Goal: Information Seeking & Learning: Learn about a topic

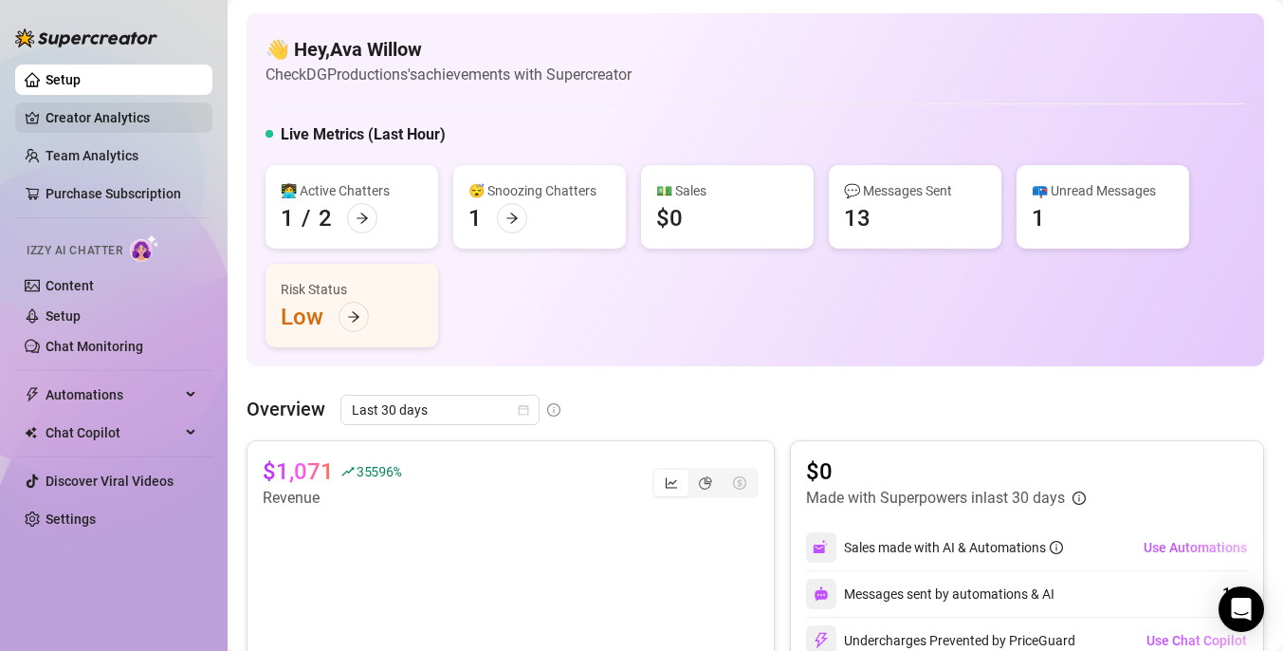
click at [137, 125] on link "Creator Analytics" at bounding box center [122, 117] width 152 height 30
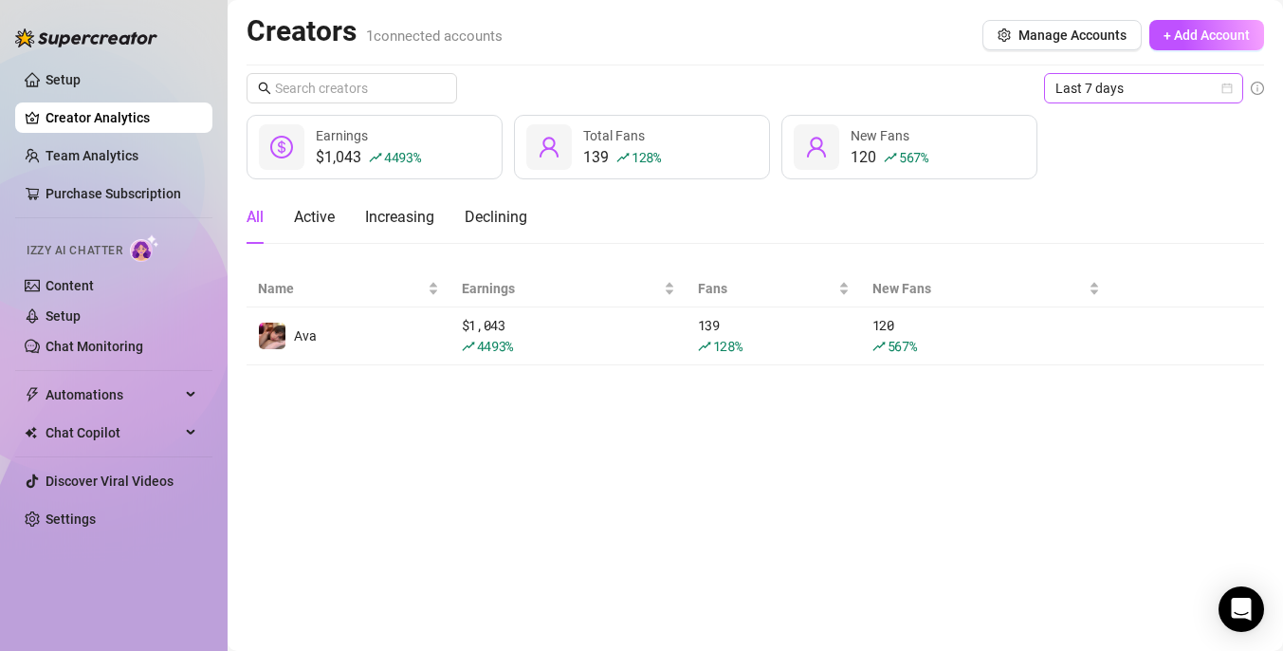
click at [1145, 82] on span "Last 7 days" at bounding box center [1144, 88] width 176 height 28
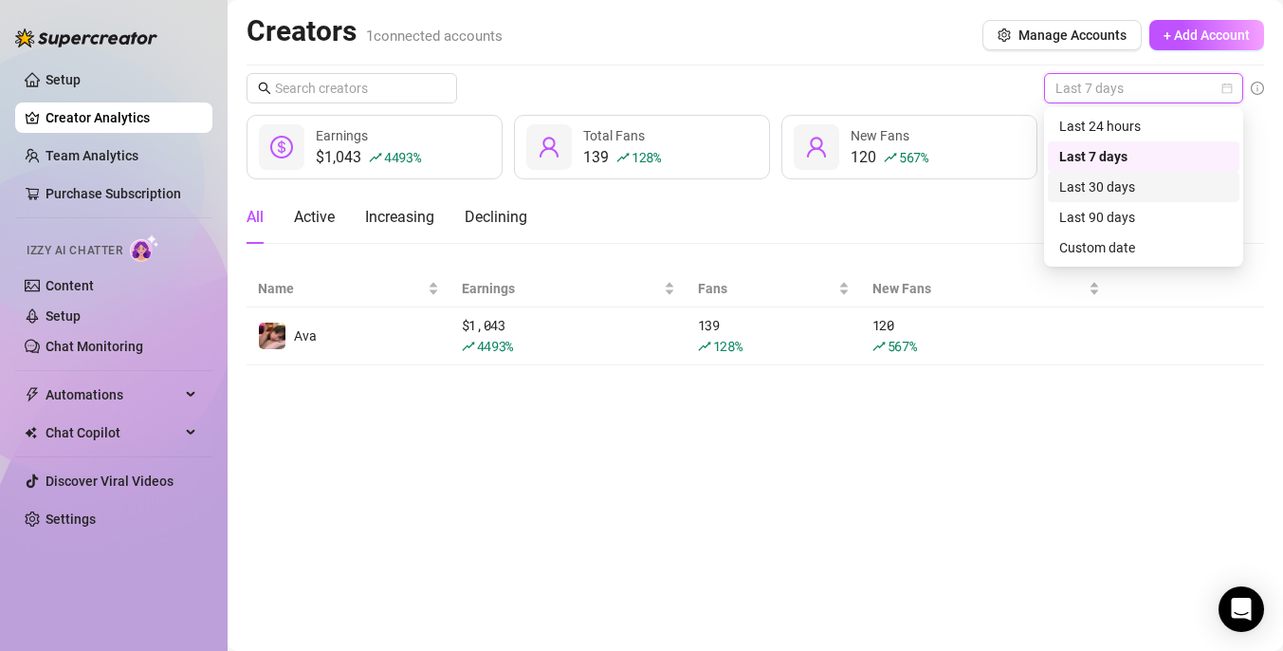
click at [1141, 175] on div "Last 30 days" at bounding box center [1144, 187] width 192 height 30
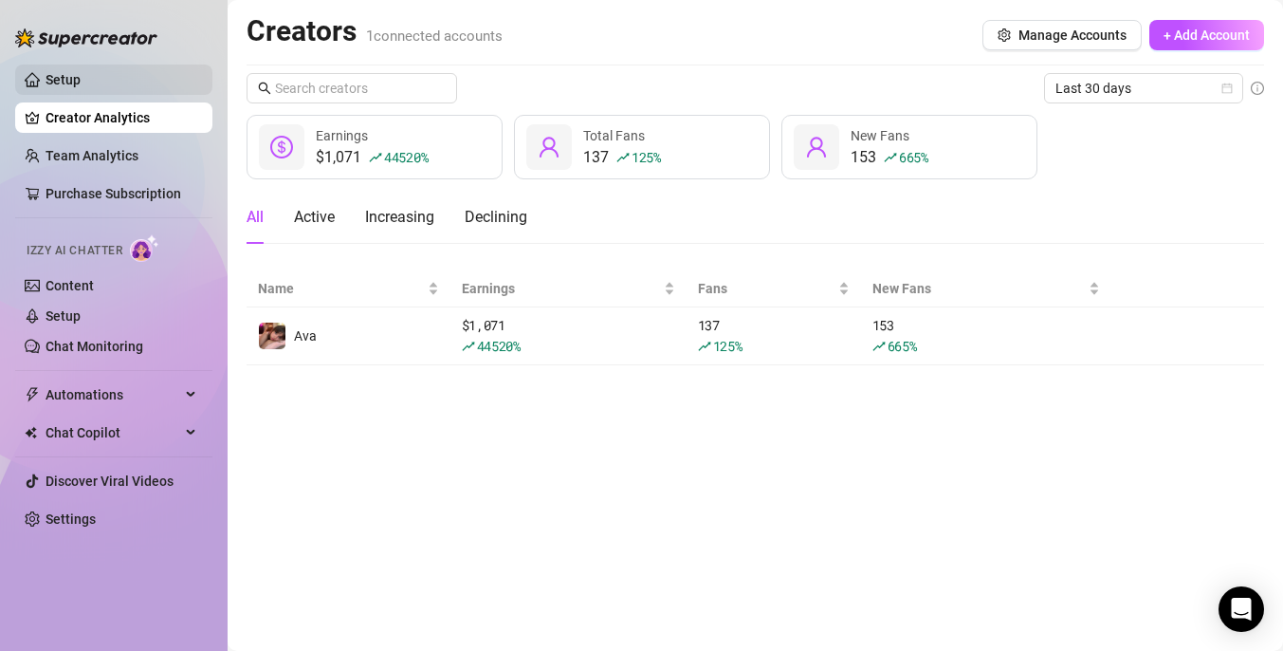
click at [81, 78] on link "Setup" at bounding box center [63, 79] width 35 height 15
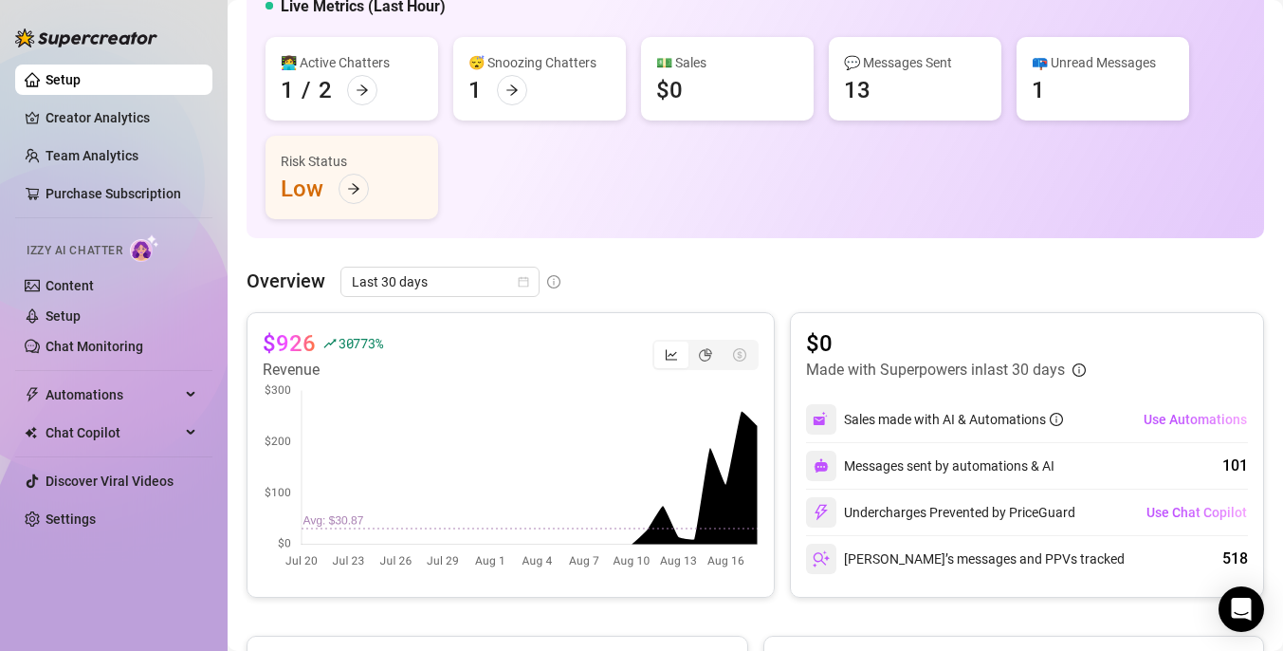
scroll to position [133, 0]
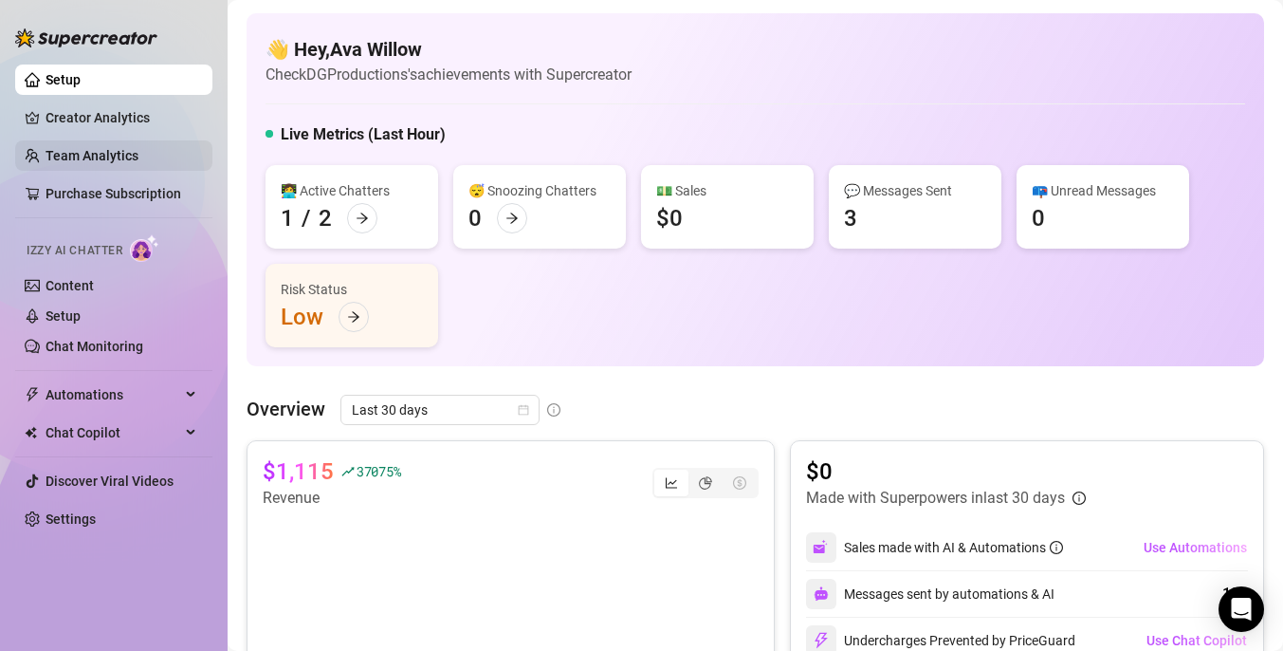
click at [138, 148] on link "Team Analytics" at bounding box center [92, 155] width 93 height 15
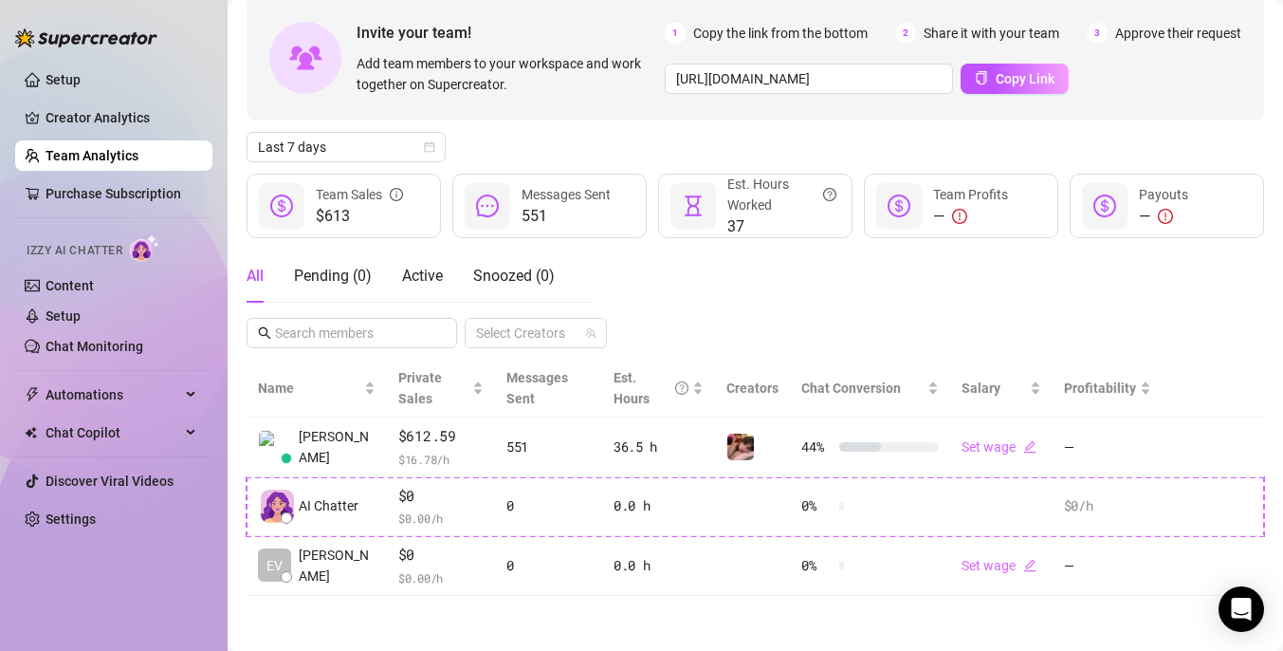
scroll to position [94, 0]
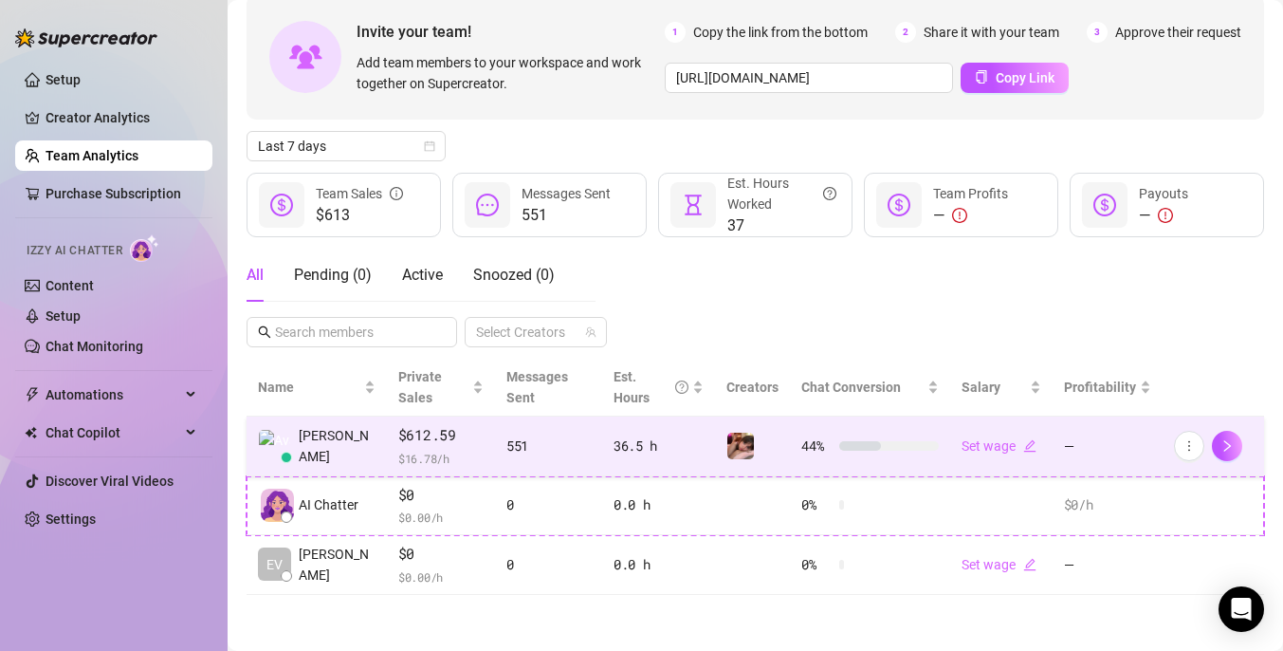
click at [469, 442] on span "$612.59" at bounding box center [440, 435] width 85 height 23
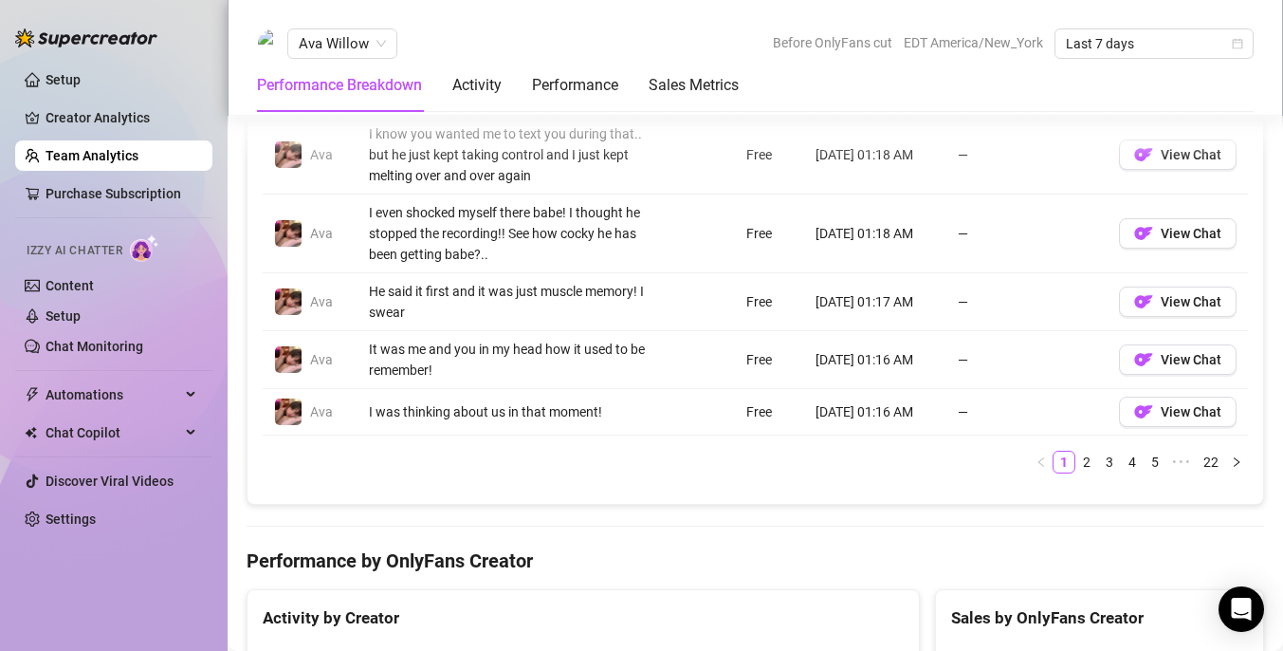
scroll to position [1795, 0]
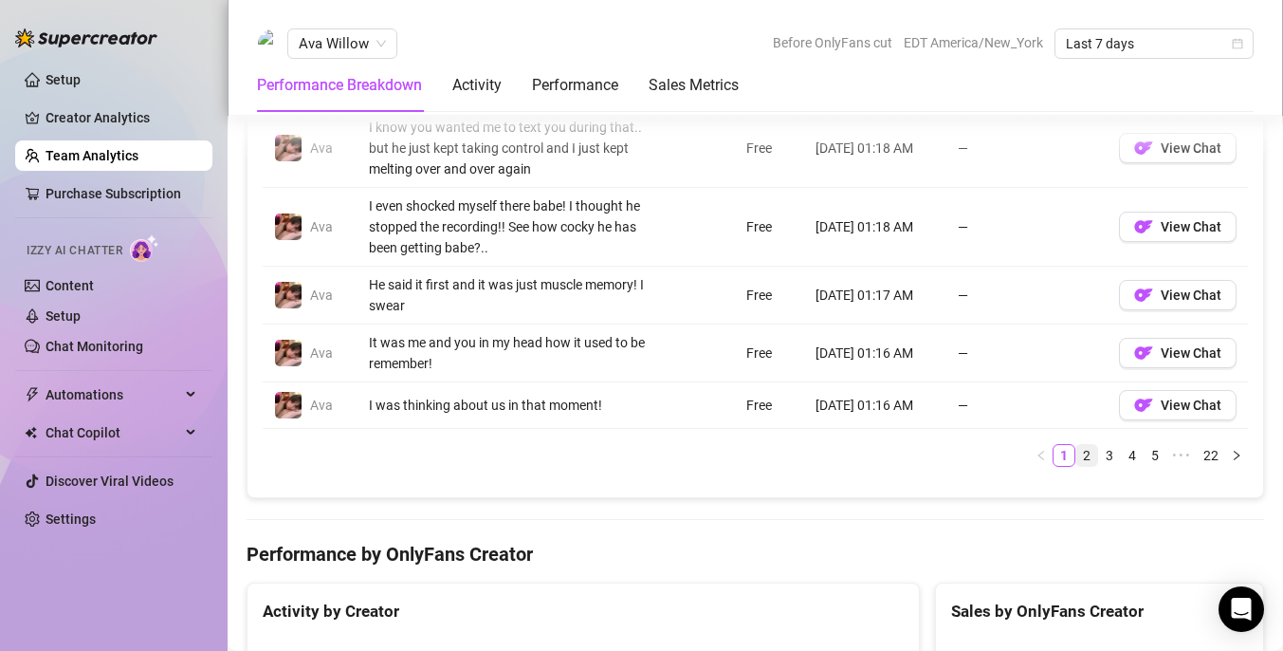
click at [1084, 451] on link "2" at bounding box center [1086, 455] width 21 height 21
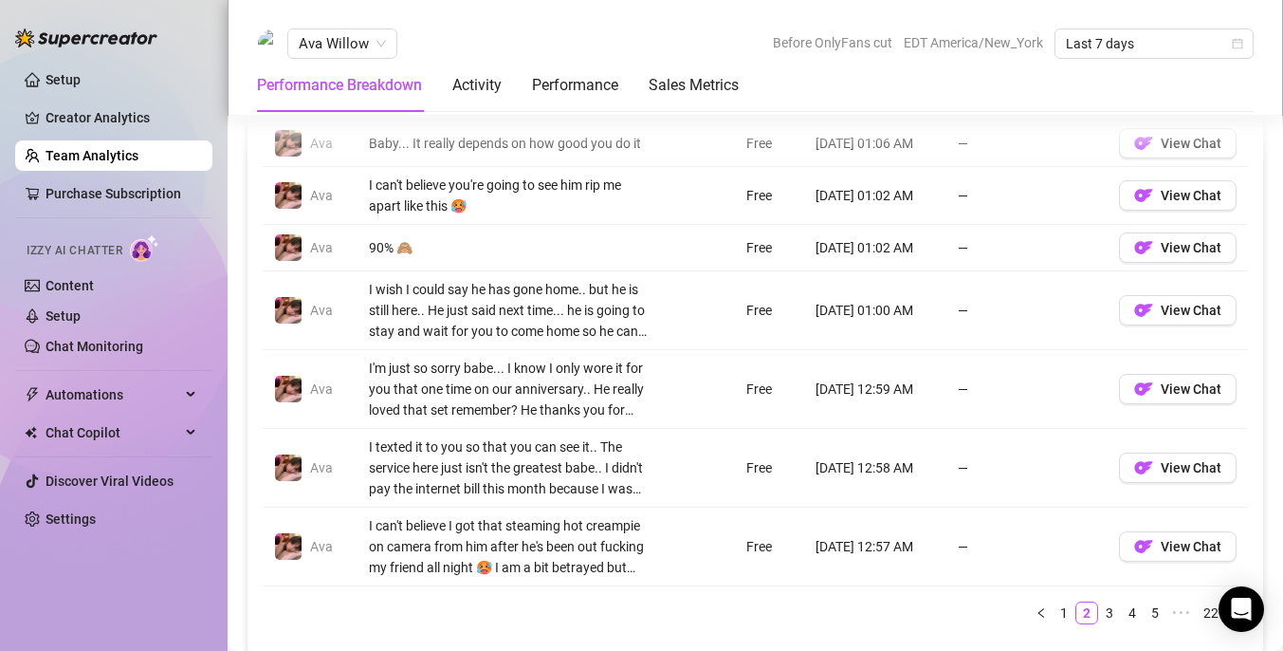
scroll to position [1646, 0]
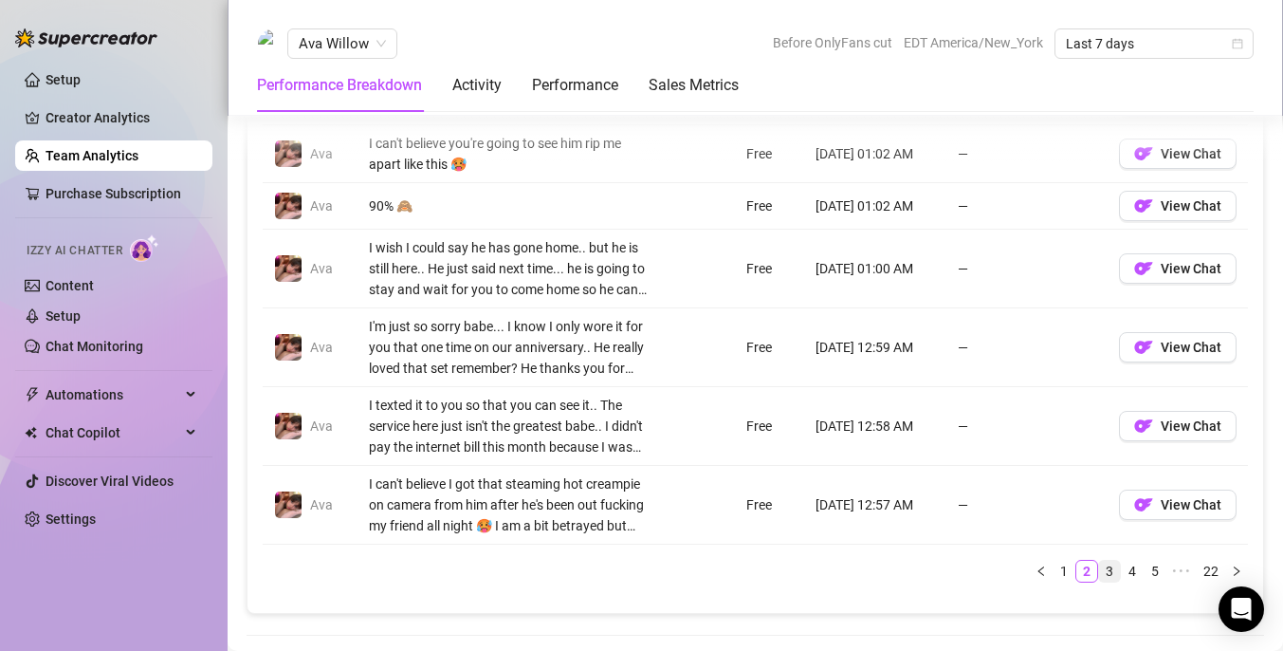
click at [1115, 572] on link "3" at bounding box center [1109, 571] width 21 height 21
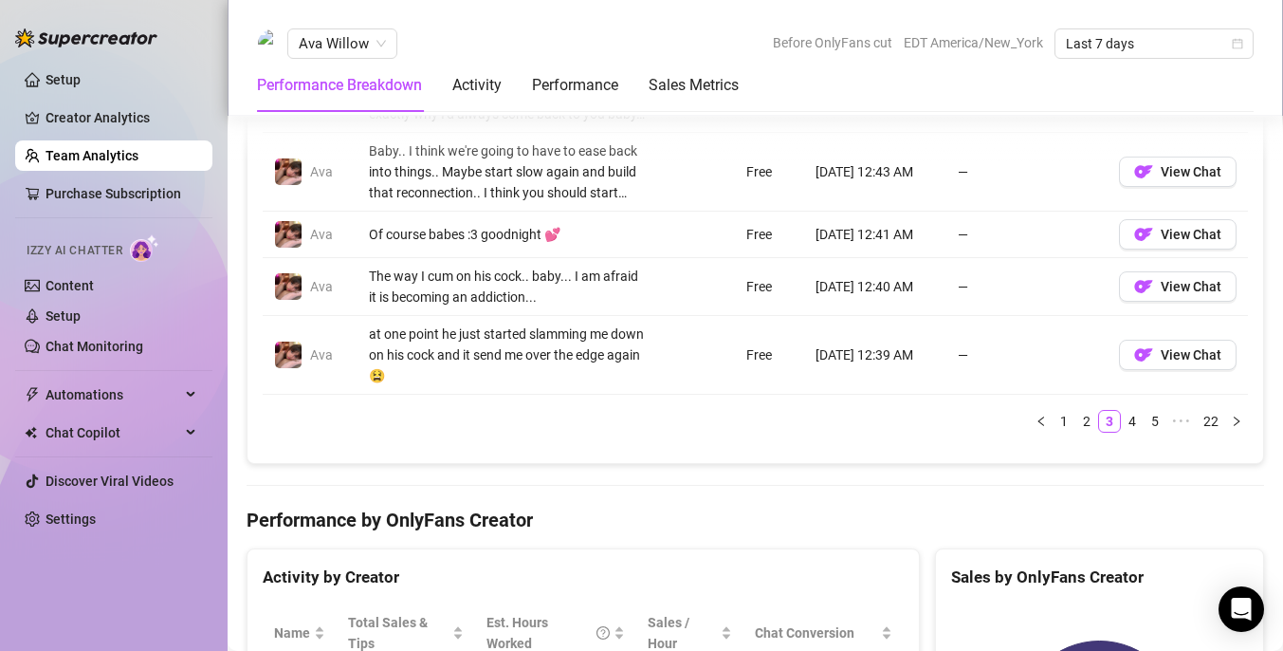
scroll to position [1897, 0]
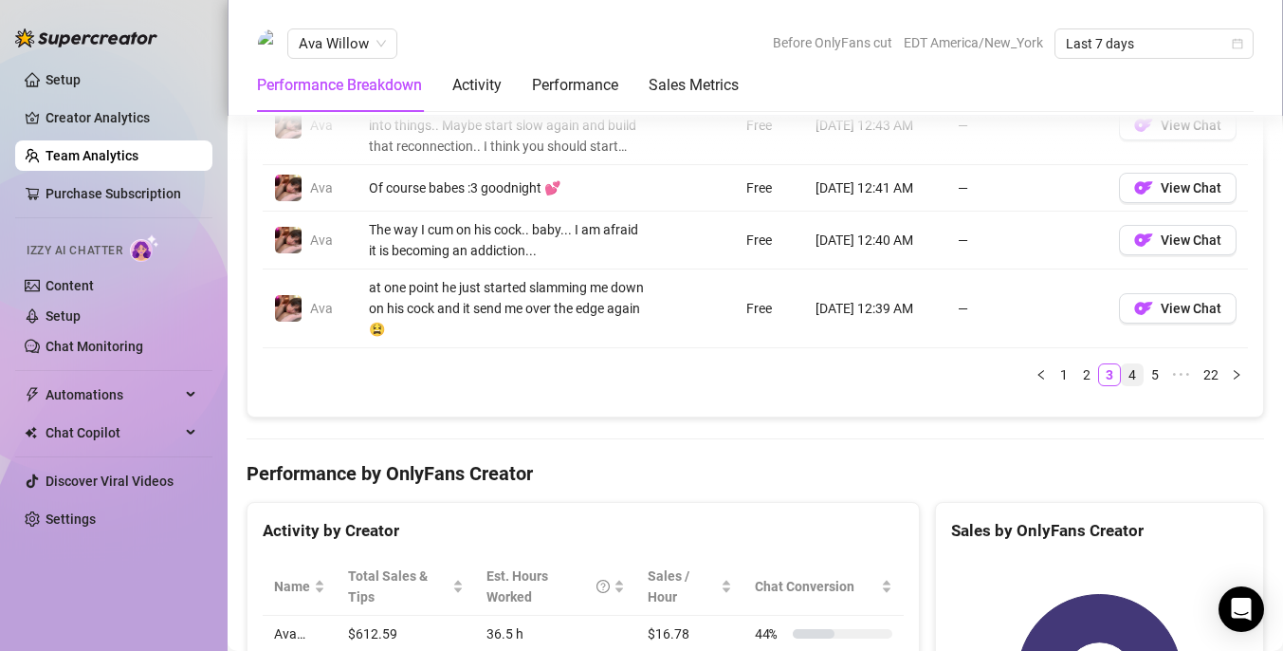
click at [1138, 379] on link "4" at bounding box center [1132, 374] width 21 height 21
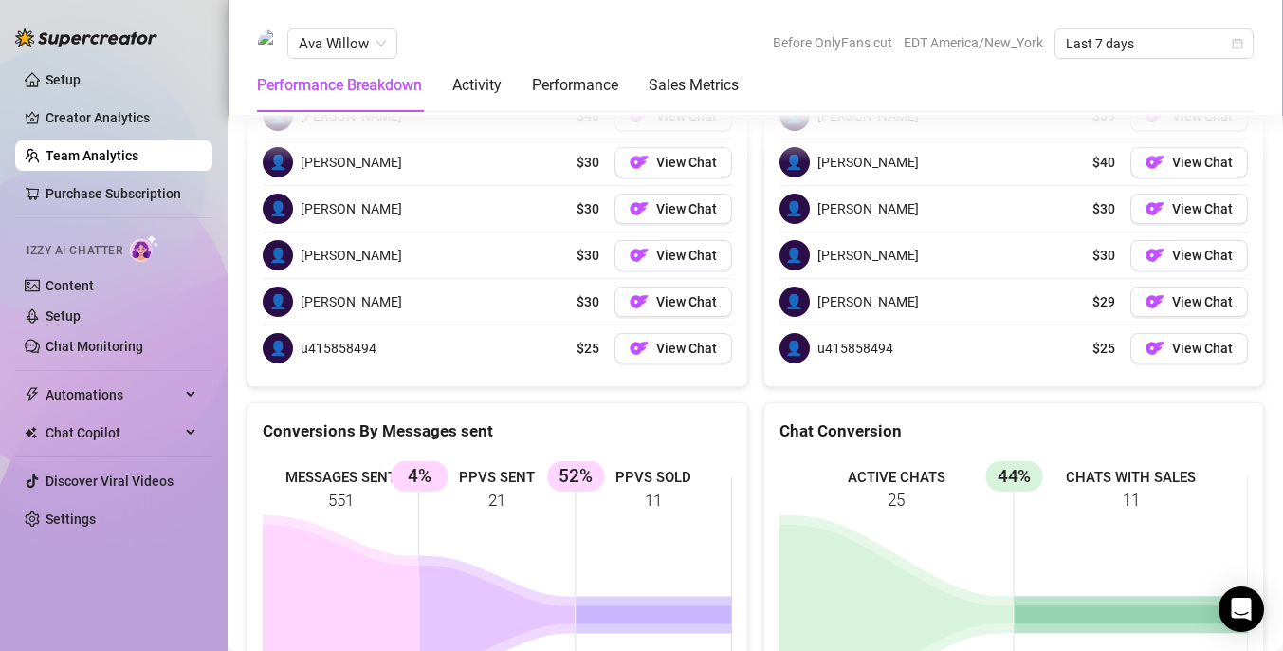
scroll to position [2673, 0]
